Goal: Task Accomplishment & Management: Use online tool/utility

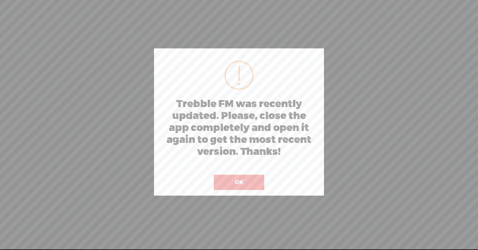
click at [239, 181] on button "OK" at bounding box center [239, 182] width 50 height 15
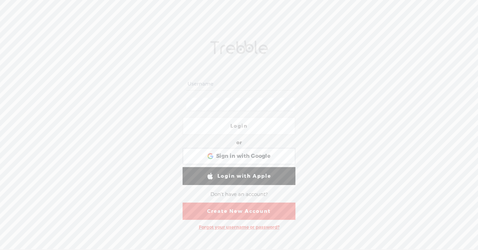
type input "woodyahbuy@gmail.com"
click at [239, 129] on link "Login" at bounding box center [238, 126] width 113 height 18
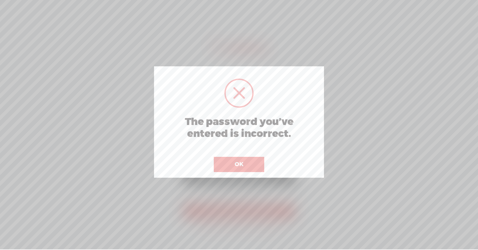
click at [241, 160] on button "OK" at bounding box center [239, 164] width 50 height 15
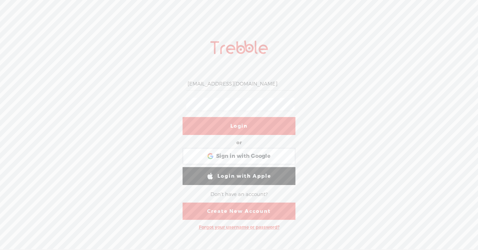
click at [247, 80] on input "woodyahbuy@gmail.com" at bounding box center [240, 84] width 108 height 13
click at [199, 122] on link "Login" at bounding box center [238, 126] width 113 height 18
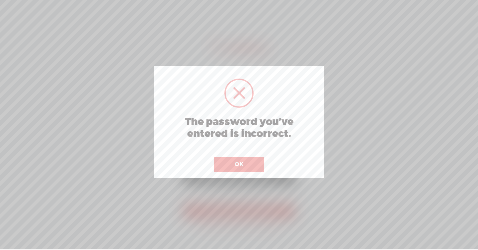
click at [229, 159] on button "OK" at bounding box center [239, 164] width 50 height 15
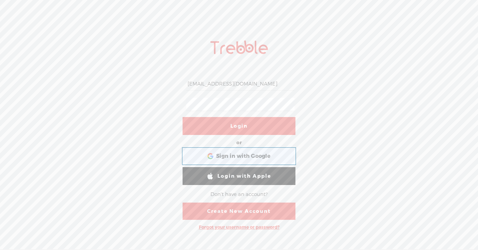
click at [235, 154] on span "Sign in with Google" at bounding box center [243, 156] width 54 height 7
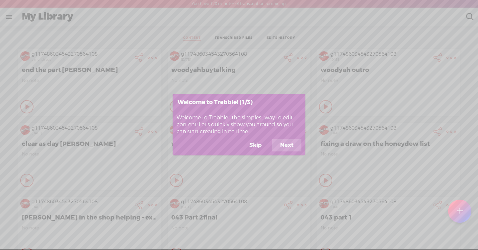
click at [261, 145] on button "Skip" at bounding box center [255, 145] width 28 height 13
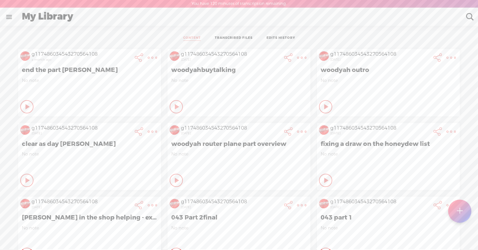
click at [12, 18] on link at bounding box center [8, 16] width 17 height 17
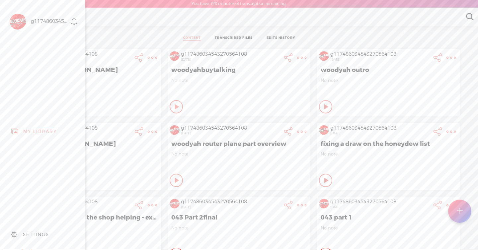
click at [255, 35] on body "You have 120 minutes of transcription remaining. Upgrade to increase your limit…" at bounding box center [239, 124] width 478 height 249
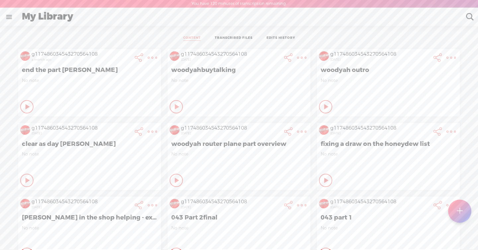
scroll to position [13, 0]
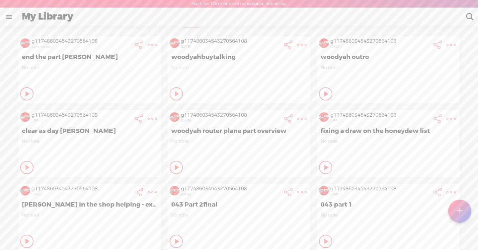
click at [8, 16] on link at bounding box center [8, 16] width 17 height 17
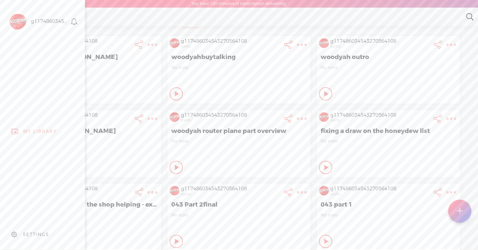
click at [36, 132] on div "MY LIBRARY" at bounding box center [40, 132] width 34 height 6
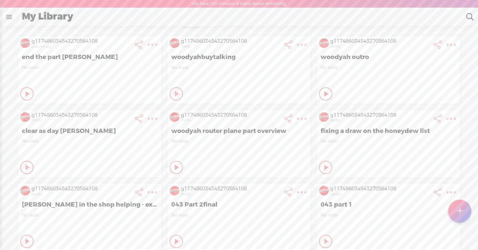
click at [195, 15] on body "You have 120 minutes of transcription remaining. Upgrade to increase your limit…" at bounding box center [239, 124] width 478 height 249
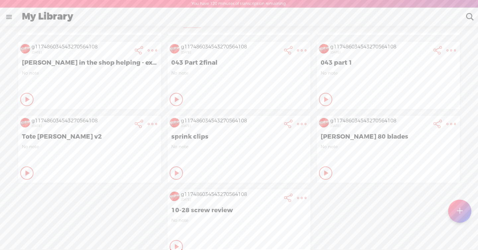
click at [463, 207] on div at bounding box center [459, 211] width 24 height 24
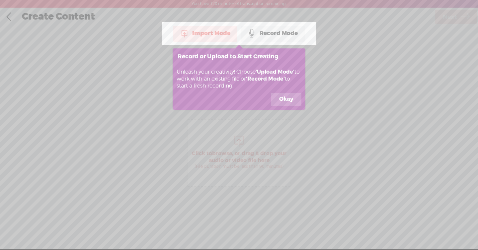
click at [282, 104] on button "Okay" at bounding box center [286, 99] width 30 height 13
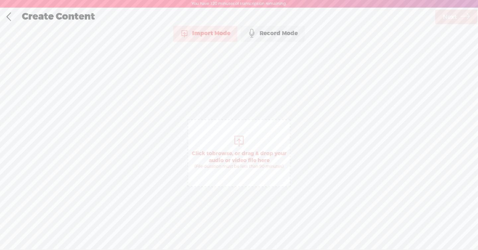
click at [212, 30] on div "Import Mode" at bounding box center [205, 33] width 64 height 17
click at [227, 141] on span "Click to browse , or drag & drop your audio or video file here (File duration m…" at bounding box center [238, 153] width 103 height 68
click at [450, 17] on span "Next" at bounding box center [449, 17] width 14 height 17
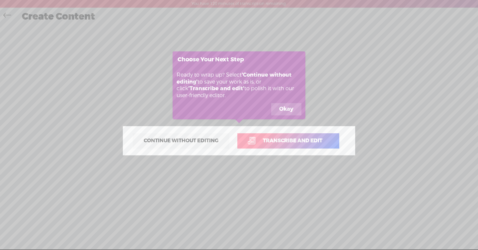
click at [278, 108] on button "Okay" at bounding box center [286, 109] width 30 height 13
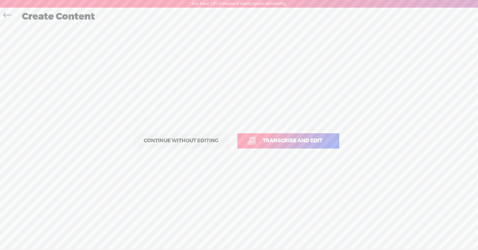
click at [273, 139] on span "Transcribe and edit" at bounding box center [292, 141] width 73 height 8
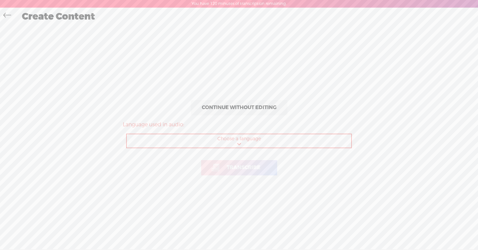
click at [245, 135] on select "Choose a language Afrikaans Albanian Amharic Arabic, Gulf Arabic, Modern Standa…" at bounding box center [239, 141] width 225 height 14
select select "en-US"
click at [228, 169] on span "Transcribe" at bounding box center [243, 168] width 47 height 8
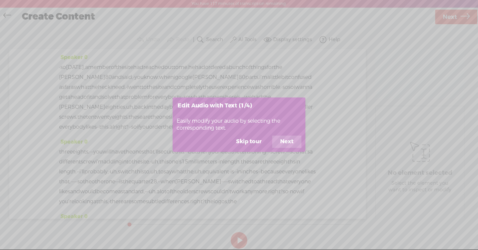
click at [255, 144] on button "Skip tour" at bounding box center [248, 142] width 41 height 13
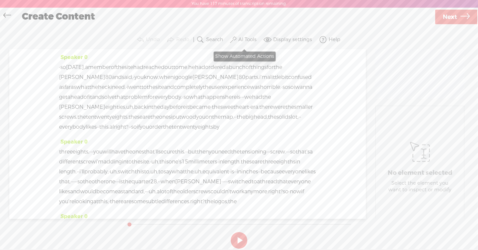
click at [249, 37] on label "AI Tools" at bounding box center [247, 39] width 18 height 7
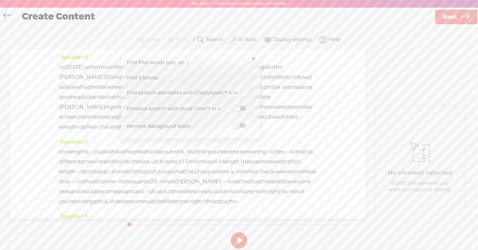
click at [146, 76] on span "Find Silences..." at bounding box center [143, 77] width 39 height 15
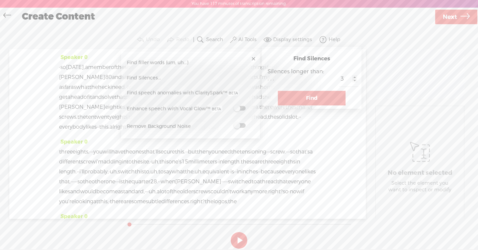
click at [313, 94] on button "Find" at bounding box center [312, 98] width 68 height 15
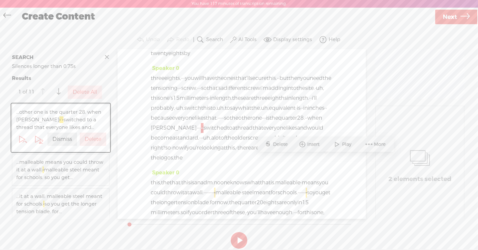
scroll to position [118, 0]
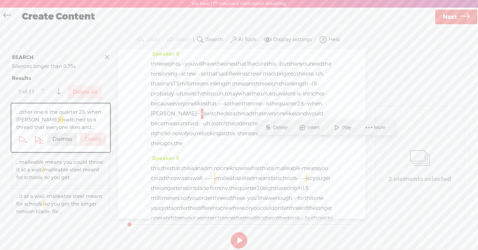
click at [203, 119] on span "·" at bounding box center [202, 114] width 1 height 10
drag, startPoint x: 326, startPoint y: 143, endPoint x: 320, endPoint y: 143, distance: 6.3
click at [320, 143] on div "three eights, · · · you will have the ones that'll secure this. · · but then yo…" at bounding box center [242, 104] width 182 height 90
click at [271, 126] on span "Delete" at bounding box center [277, 127] width 16 height 7
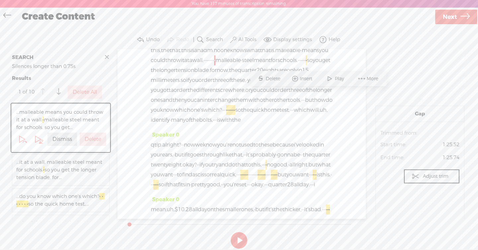
scroll to position [252, 0]
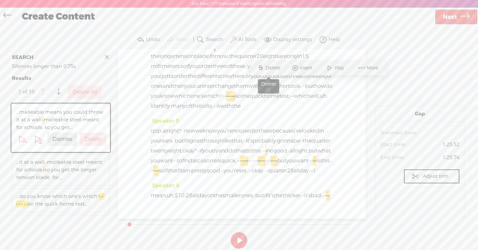
click at [269, 65] on span "Delete" at bounding box center [273, 68] width 16 height 7
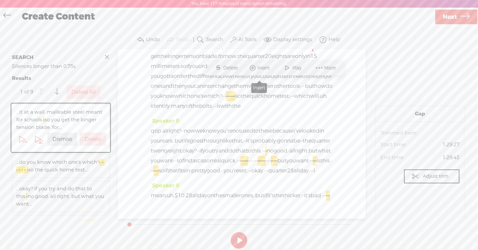
scroll to position [262, 0]
click at [231, 101] on span "·" at bounding box center [230, 96] width 1 height 10
drag, startPoint x: 281, startPoint y: 145, endPoint x: 252, endPoint y: 144, distance: 28.5
click at [252, 111] on div "this, the that. this is an adm. no one knows what that is. malleable · means yo…" at bounding box center [242, 72] width 182 height 80
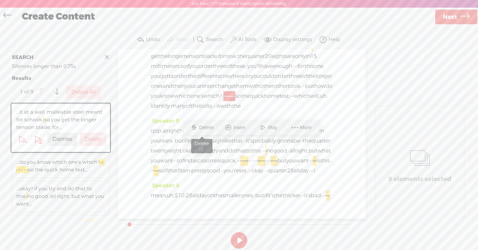
click at [203, 127] on span "Delete" at bounding box center [207, 127] width 16 height 7
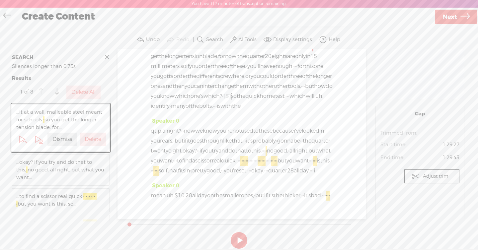
scroll to position [349, 0]
drag, startPoint x: 268, startPoint y: 130, endPoint x: 291, endPoint y: 151, distance: 31.0
click at [291, 151] on div "q tip. alright? · · now we know you're not used to these because i've looked in…" at bounding box center [242, 151] width 182 height 50
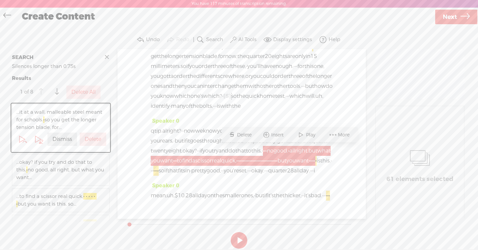
click at [198, 146] on span "·" at bounding box center [198, 151] width 1 height 10
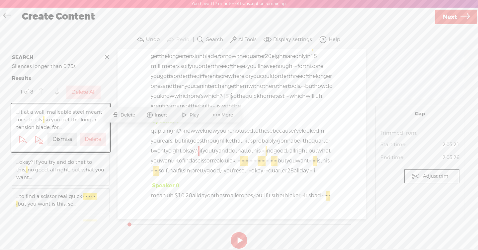
click at [189, 113] on span "Play" at bounding box center [194, 115] width 11 height 7
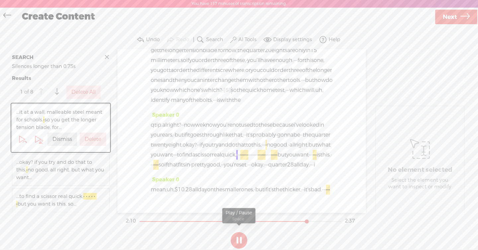
click at [236, 238] on button at bounding box center [239, 240] width 17 height 17
drag, startPoint x: 210, startPoint y: 138, endPoint x: 271, endPoint y: 149, distance: 62.3
click at [271, 149] on div "q tip. alright? · · now we know you're not used to these because i've looked in…" at bounding box center [242, 145] width 182 height 50
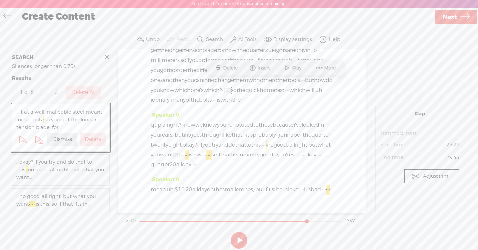
scroll to position [262, 0]
click at [203, 130] on span "we" at bounding box center [199, 125] width 8 height 10
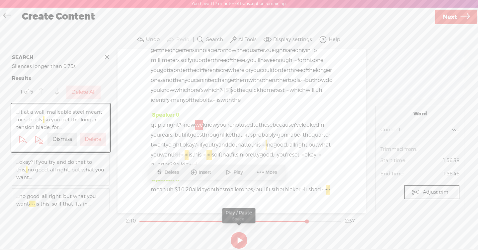
click at [240, 242] on button at bounding box center [239, 240] width 17 height 17
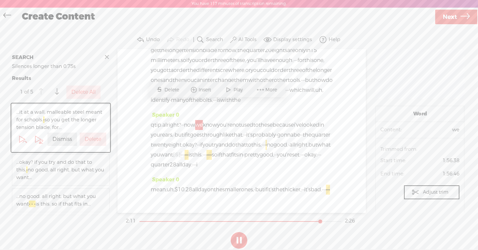
scroll to position [345, 0]
click at [228, 140] on span "do" at bounding box center [231, 145] width 7 height 10
click at [234, 118] on span at bounding box center [232, 120] width 10 height 12
click at [154, 120] on span "q" at bounding box center [153, 125] width 4 height 10
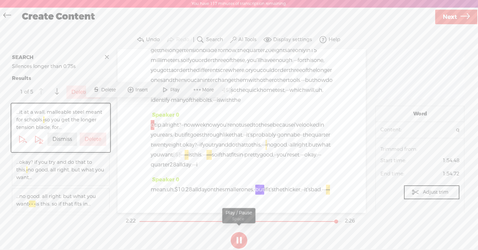
click at [241, 238] on button at bounding box center [239, 240] width 17 height 17
drag, startPoint x: 228, startPoint y: 154, endPoint x: 179, endPoint y: 191, distance: 60.9
click at [179, 191] on div "Speaker 0 · so yesterday, a member of the site had reached out to me. he had or…" at bounding box center [241, 131] width 248 height 164
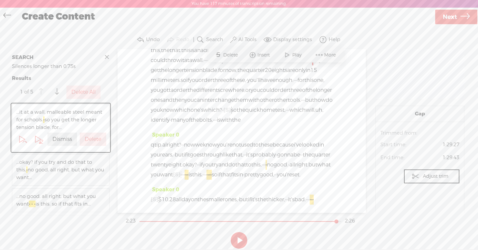
scroll to position [311, 0]
click at [228, 165] on span "do" at bounding box center [231, 165] width 7 height 10
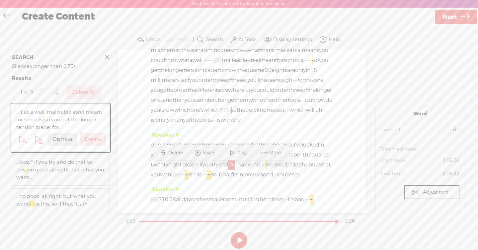
click at [236, 239] on button at bounding box center [239, 240] width 17 height 17
click at [238, 150] on span "Play" at bounding box center [242, 153] width 11 height 7
drag, startPoint x: 266, startPoint y: 190, endPoint x: 266, endPoint y: 203, distance: 13.6
click at [266, 203] on div "[S] · · · okay. · · · quarter 28 all day. · · · i mean, uh, $10.28 all day on t…" at bounding box center [242, 200] width 182 height 10
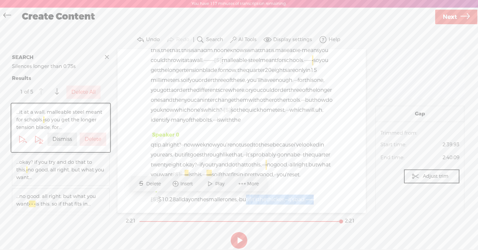
drag, startPoint x: 268, startPoint y: 188, endPoint x: 295, endPoint y: 206, distance: 31.8
click at [295, 206] on div "Speaker 0 [S] · · · okay. · · · quarter 28 all day. · · · i mean, uh, $10.28 al…" at bounding box center [242, 197] width 182 height 25
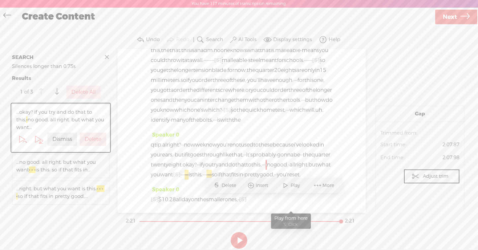
scroll to position [325, 0]
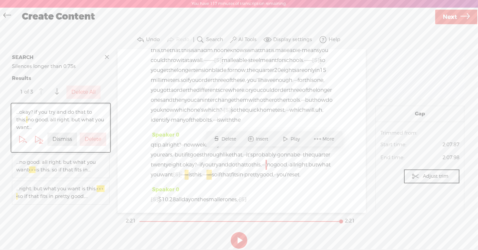
click at [260, 200] on span at bounding box center [252, 200] width 13 height 10
click at [246, 200] on span "[S]" at bounding box center [243, 199] width 8 height 7
click at [260, 195] on span at bounding box center [252, 200] width 13 height 10
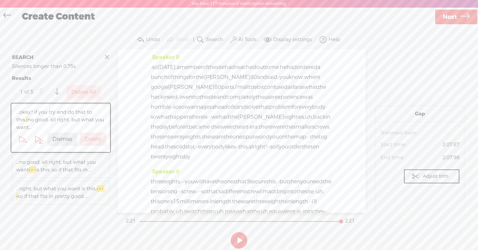
click at [155, 68] on span "so" at bounding box center [155, 67] width 6 height 10
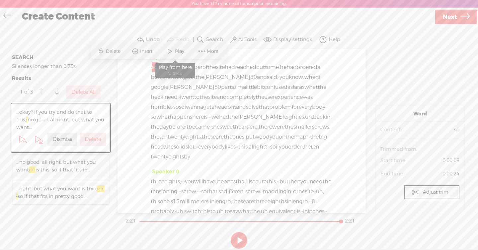
click at [177, 53] on span "Play" at bounding box center [180, 51] width 11 height 7
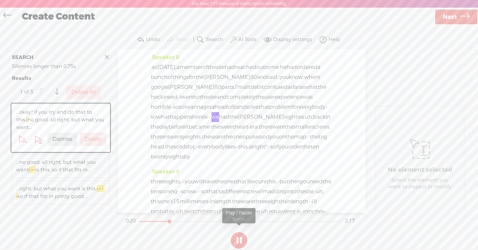
click at [232, 241] on button at bounding box center [239, 240] width 17 height 17
drag, startPoint x: 286, startPoint y: 115, endPoint x: 225, endPoint y: 127, distance: 62.4
click at [225, 127] on div "· so yesterday, a member of the site had reached out to me. he had ordered a bu…" at bounding box center [242, 112] width 182 height 100
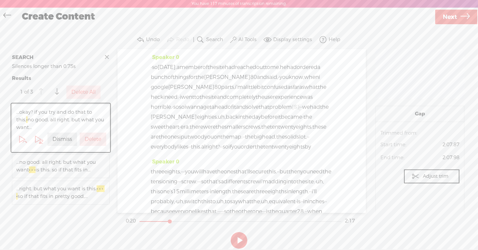
click at [178, 100] on span "need." at bounding box center [172, 97] width 14 height 10
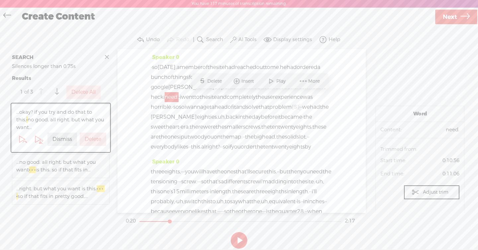
click at [275, 80] on span at bounding box center [271, 81] width 10 height 12
click at [181, 101] on span "i" at bounding box center [180, 97] width 1 height 10
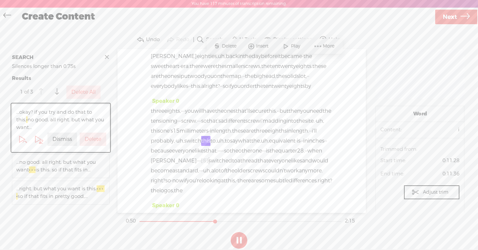
scroll to position [69, 0]
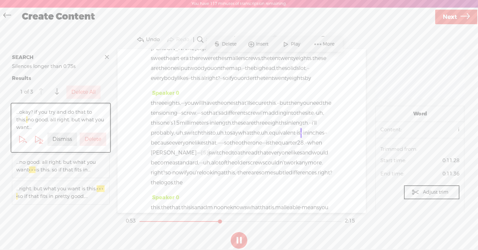
click at [233, 240] on button at bounding box center [239, 240] width 17 height 17
drag, startPoint x: 313, startPoint y: 151, endPoint x: 261, endPoint y: 185, distance: 62.4
click at [261, 185] on div "three eights, · · · you will have the ones that'll secure this. · · but then yo…" at bounding box center [242, 143] width 182 height 90
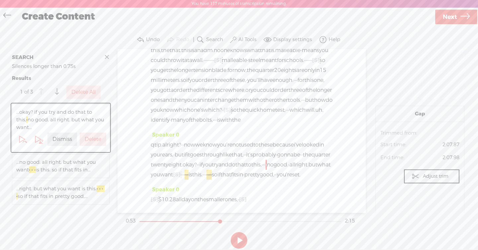
scroll to position [0, 0]
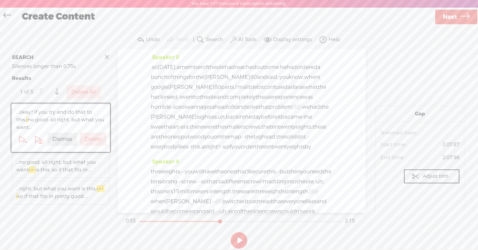
click at [303, 102] on span "was" at bounding box center [308, 97] width 10 height 10
click at [243, 238] on button at bounding box center [239, 240] width 17 height 17
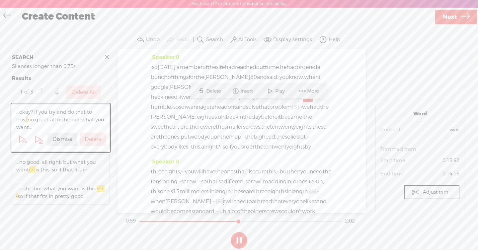
click at [246, 112] on span "solve" at bounding box center [252, 107] width 13 height 10
click at [237, 239] on button at bounding box center [239, 240] width 17 height 17
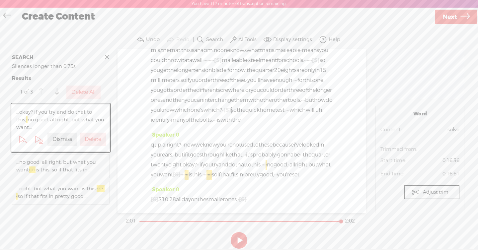
scroll to position [295, 0]
click at [461, 15] on icon at bounding box center [464, 17] width 9 height 17
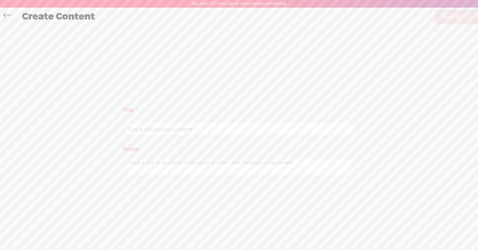
click at [196, 129] on input "text" at bounding box center [239, 129] width 227 height 13
click at [151, 130] on input "choosing screws for the stanley 80" at bounding box center [239, 129] width 227 height 13
type input "choosing right screws for the [PERSON_NAME] 80"
click at [463, 16] on link "Finish" at bounding box center [456, 17] width 43 height 15
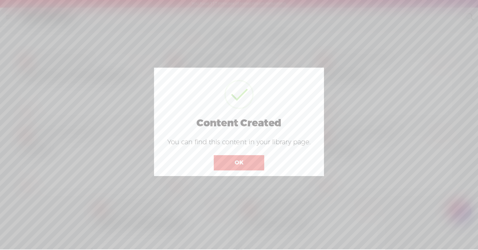
click at [248, 163] on button "OK" at bounding box center [239, 162] width 50 height 15
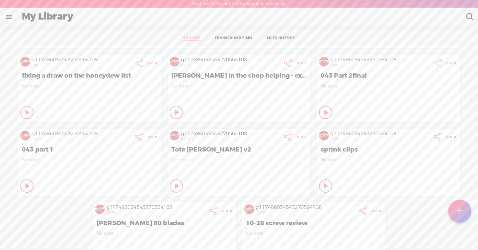
scroll to position [13, 0]
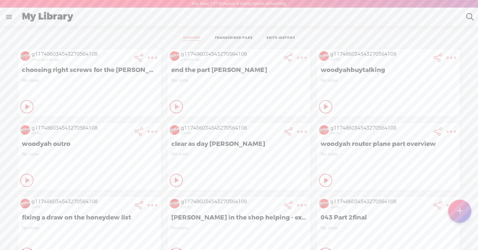
click at [149, 55] on t at bounding box center [152, 57] width 9 height 9
click at [141, 41] on div "CONTENT TRANSCRIBED FILES EDITS HISTORY" at bounding box center [239, 38] width 468 height 15
click at [156, 56] on icon at bounding box center [152, 57] width 13 height 13
click at [147, 43] on div "CONTENT TRANSCRIBED FILES EDITS HISTORY" at bounding box center [239, 38] width 468 height 15
click at [151, 55] on t at bounding box center [152, 57] width 9 height 9
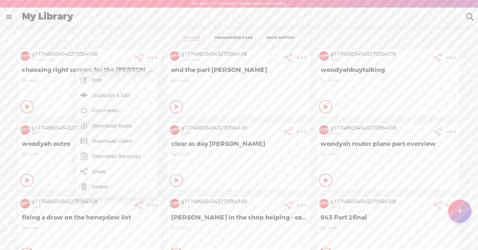
click at [124, 139] on link "Download Video" at bounding box center [116, 141] width 75 height 15
